Goal: Transaction & Acquisition: Purchase product/service

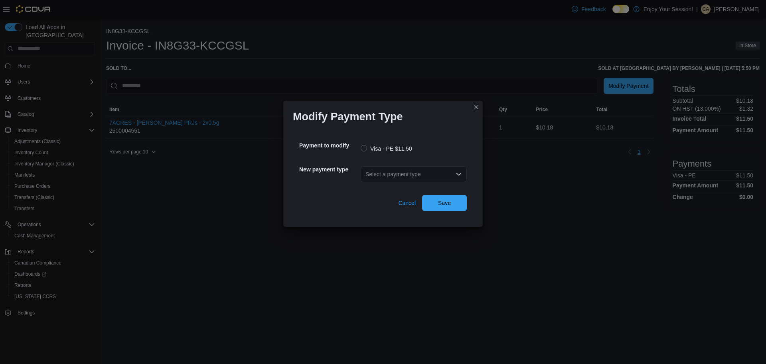
click at [430, 174] on div "Select a payment type" at bounding box center [414, 174] width 106 height 16
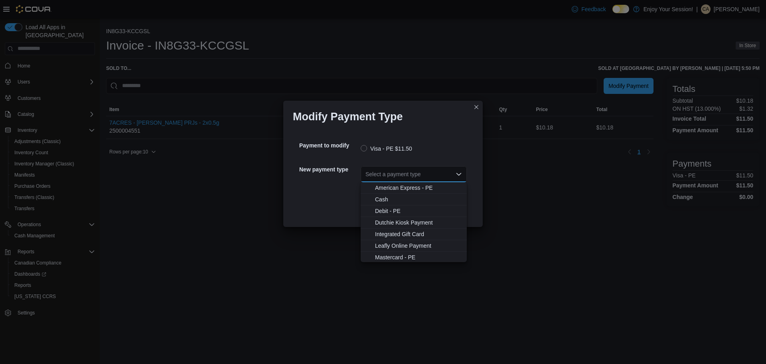
click at [425, 207] on span "Debit - PE" at bounding box center [418, 211] width 87 height 8
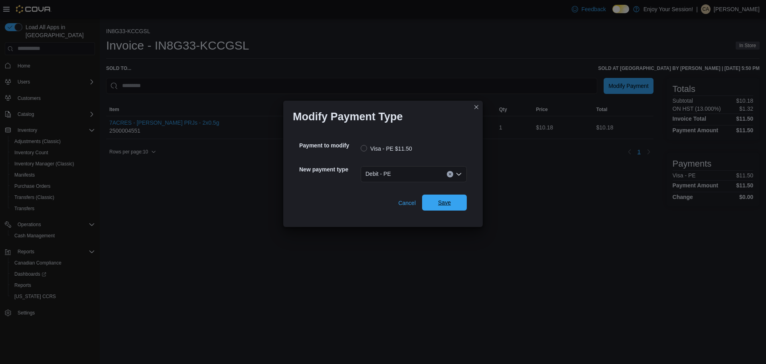
click at [445, 205] on span "Save" at bounding box center [444, 202] width 13 height 8
